Goal: Navigation & Orientation: Find specific page/section

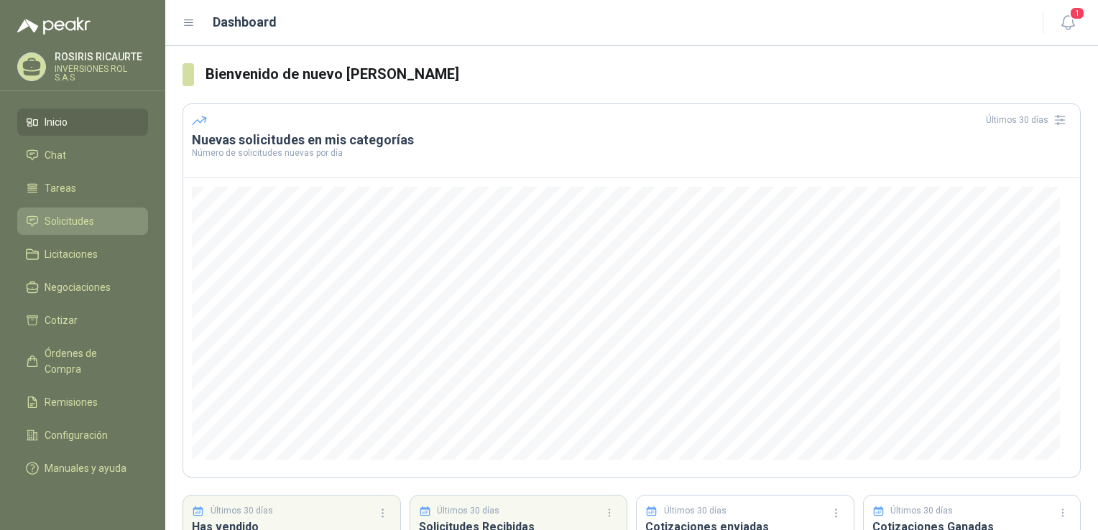
click at [85, 218] on span "Solicitudes" at bounding box center [70, 221] width 50 height 16
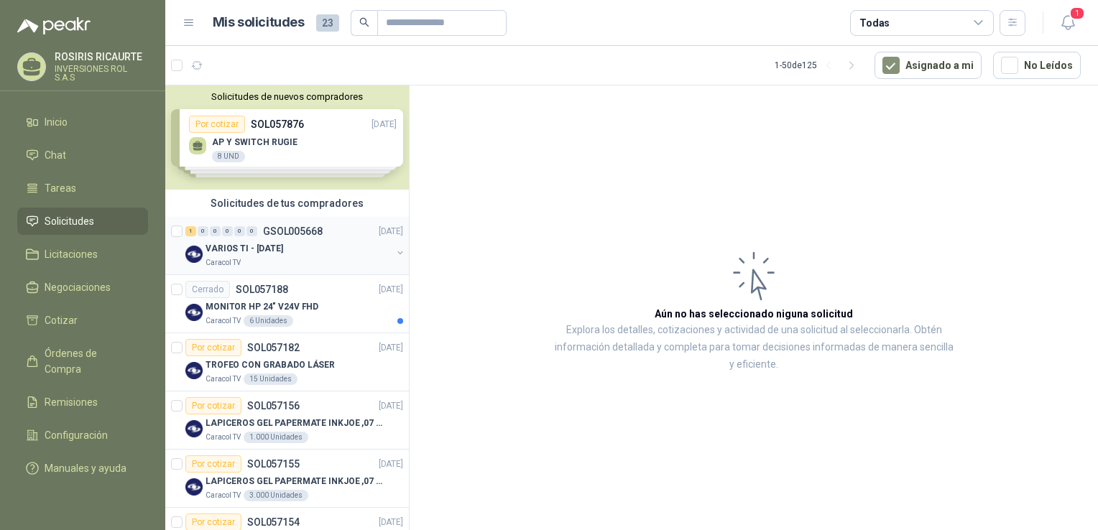
click at [305, 256] on div "VARIOS TI - [DATE]" at bounding box center [298, 248] width 186 height 17
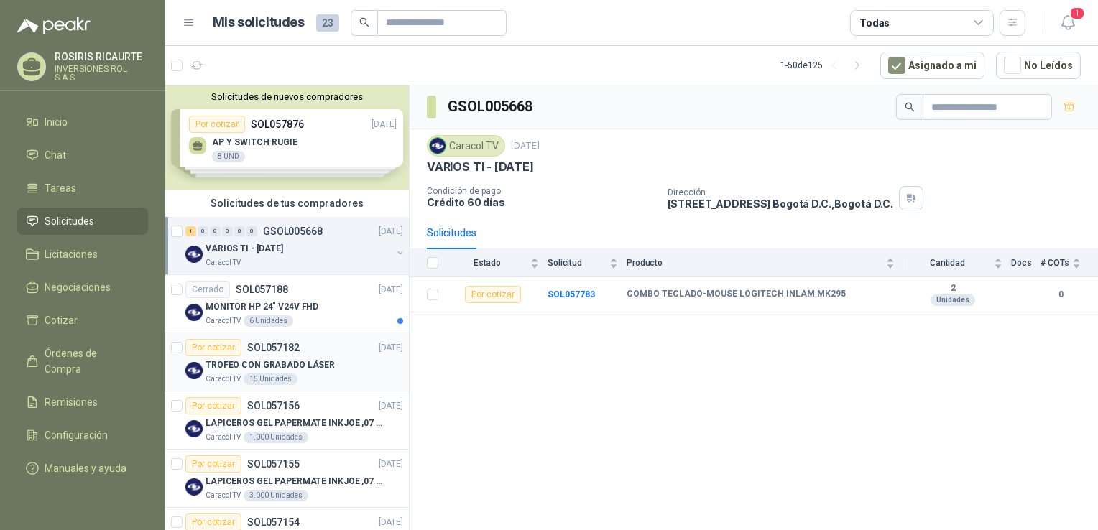
scroll to position [72, 0]
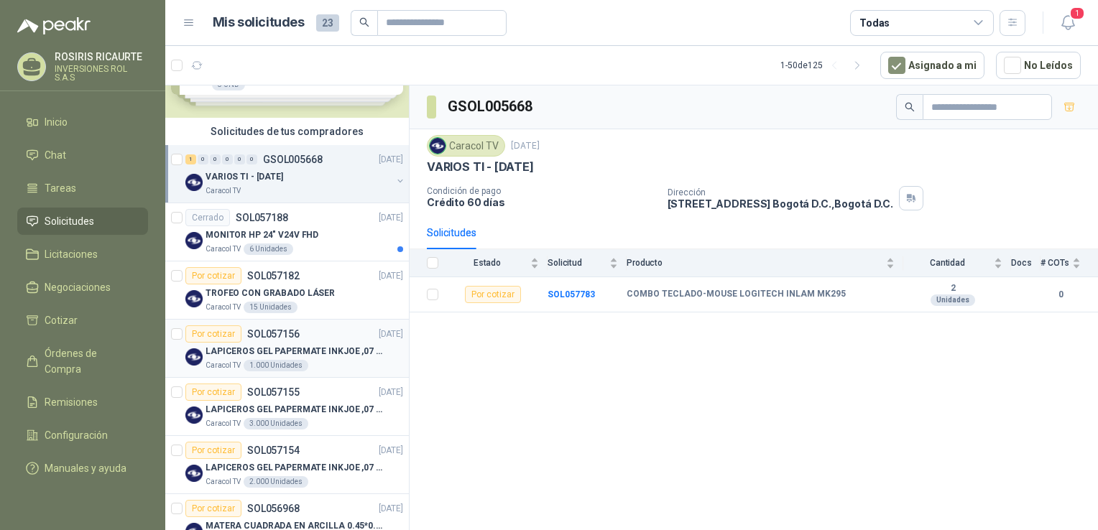
click at [327, 368] on div "Caracol TV 1.000 Unidades" at bounding box center [304, 365] width 198 height 11
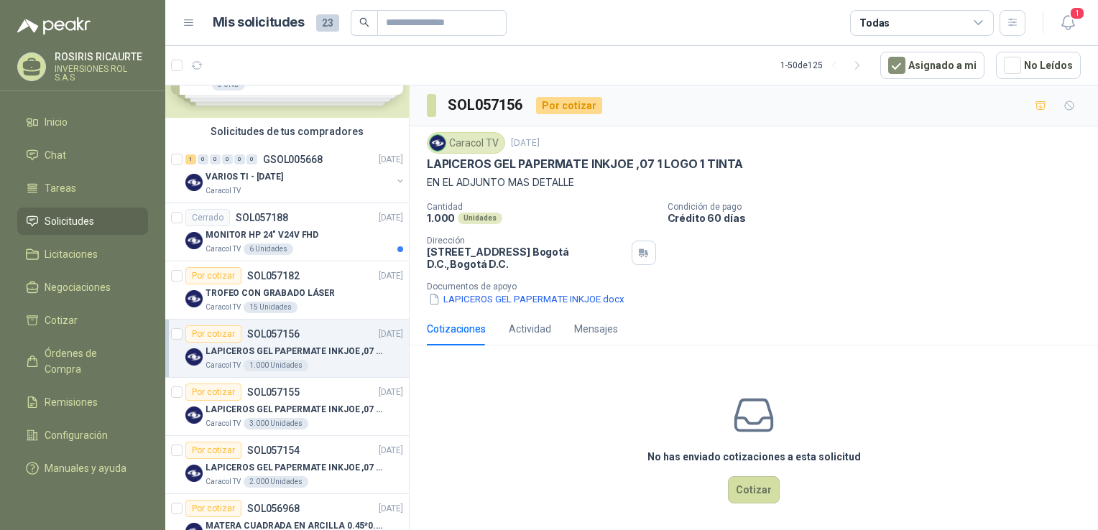
scroll to position [4, 0]
